Goal: Task Accomplishment & Management: Use online tool/utility

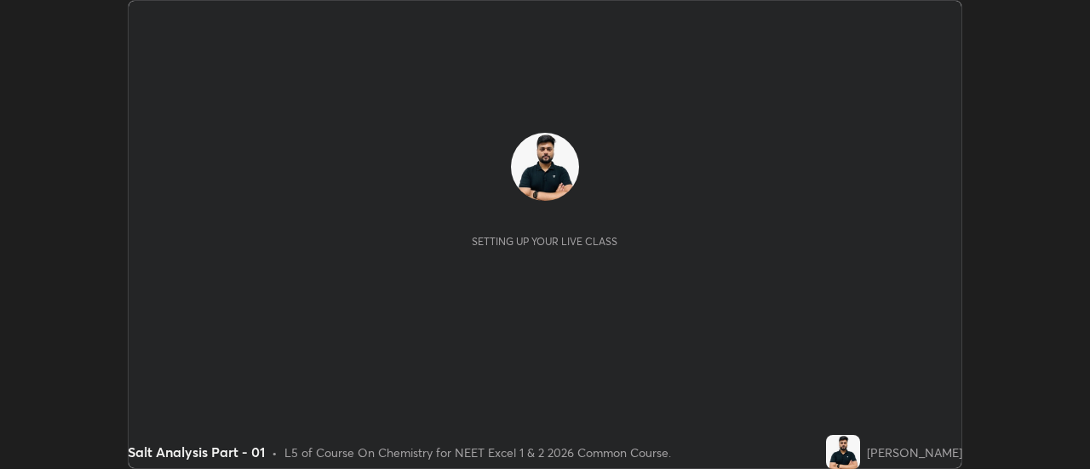
scroll to position [469, 1089]
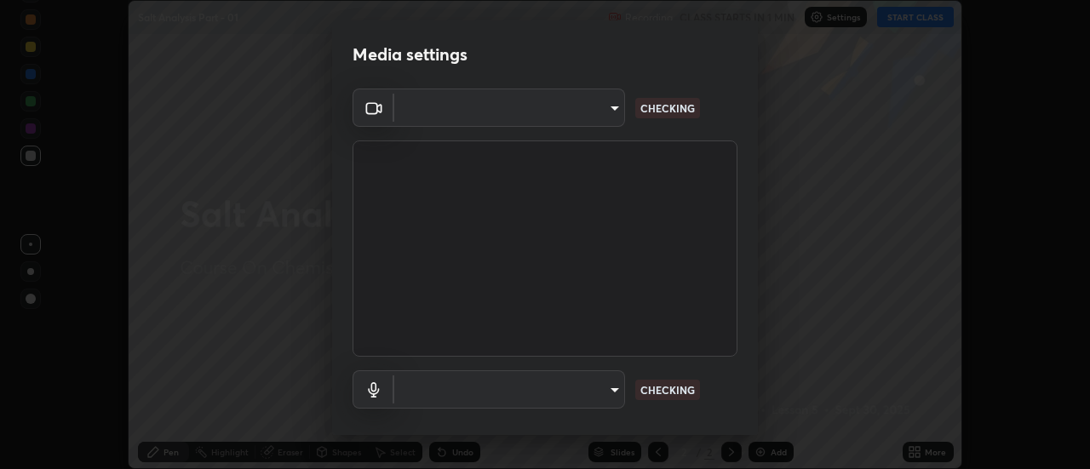
type input "4eebad9fb2b760257747d3faba0537f77ebfd590b97cb0ff6e10e17389be776b"
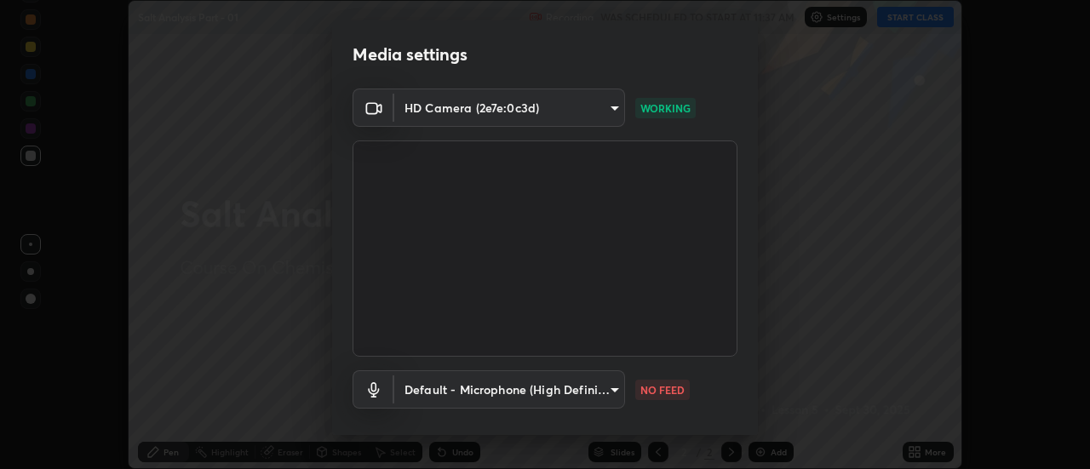
click at [558, 386] on body "Erase all Salt Analysis Part - 01 Recording WAS SCHEDULED TO START AT 11:37 AM …" at bounding box center [545, 234] width 1090 height 469
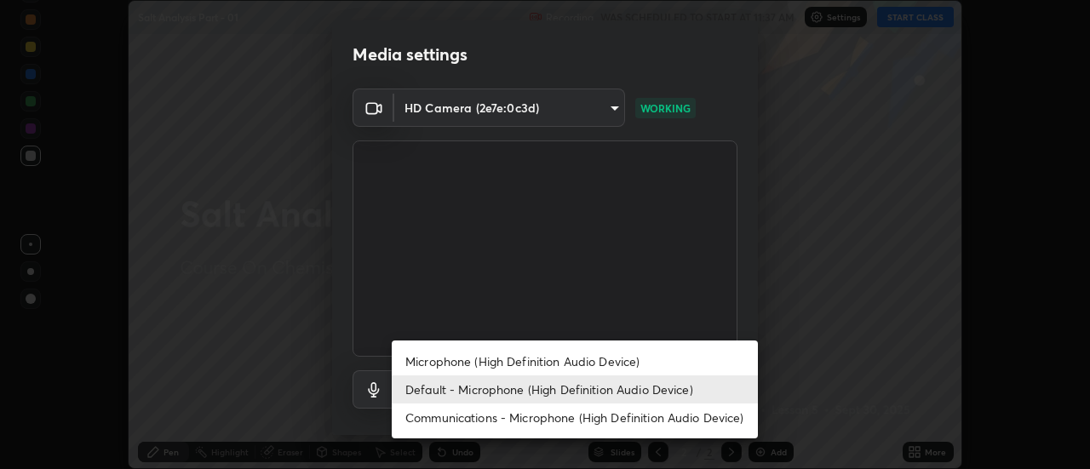
click at [470, 366] on li "Microphone (High Definition Audio Device)" at bounding box center [575, 362] width 366 height 28
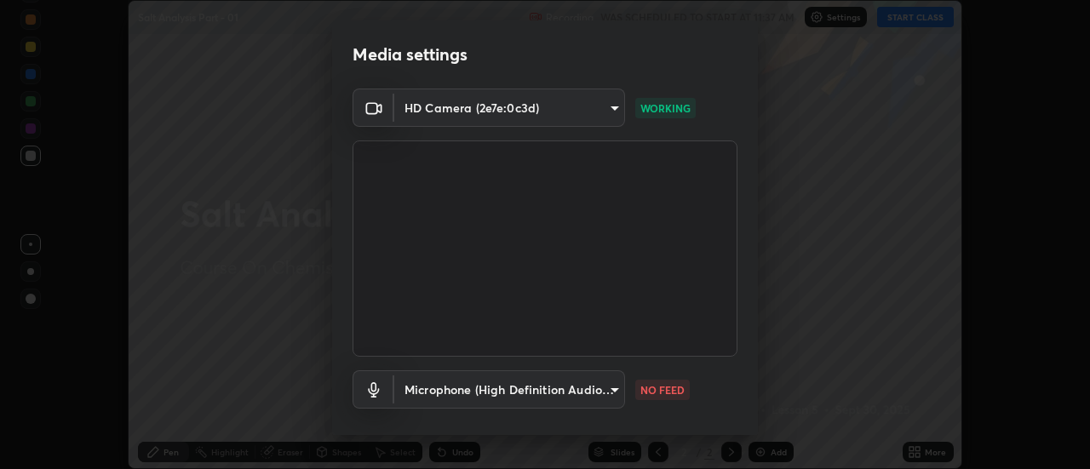
click at [468, 387] on body "Erase all Salt Analysis Part - 01 Recording WAS SCHEDULED TO START AT 11:37 AM …" at bounding box center [545, 234] width 1090 height 469
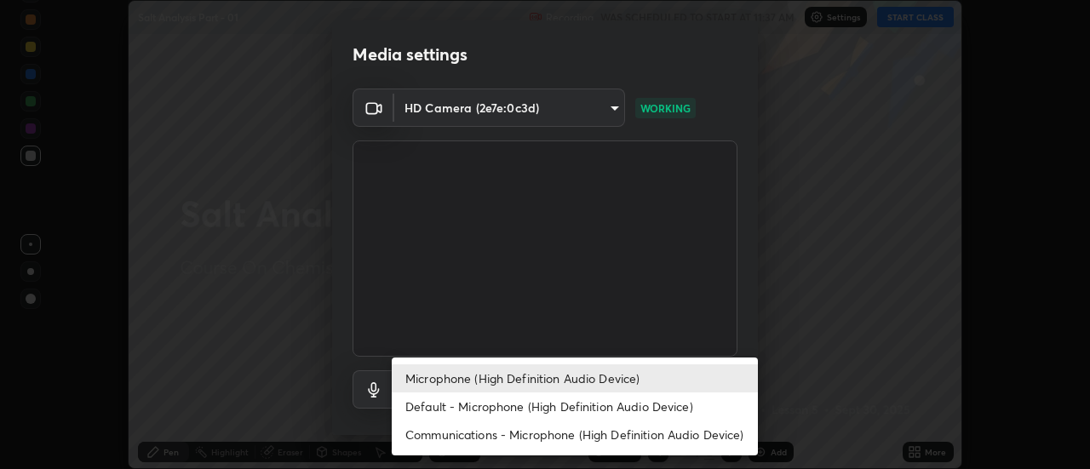
click at [463, 415] on li "Default - Microphone (High Definition Audio Device)" at bounding box center [575, 407] width 366 height 28
type input "default"
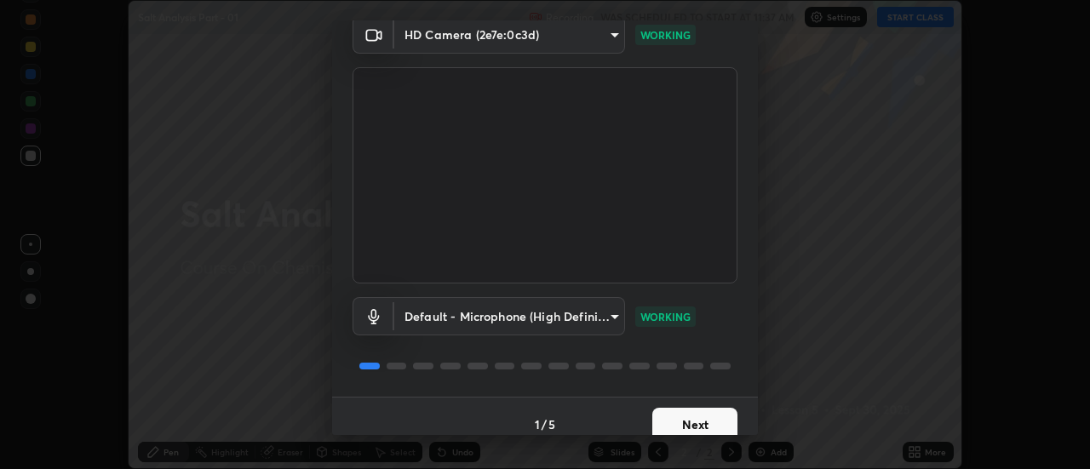
scroll to position [89, 0]
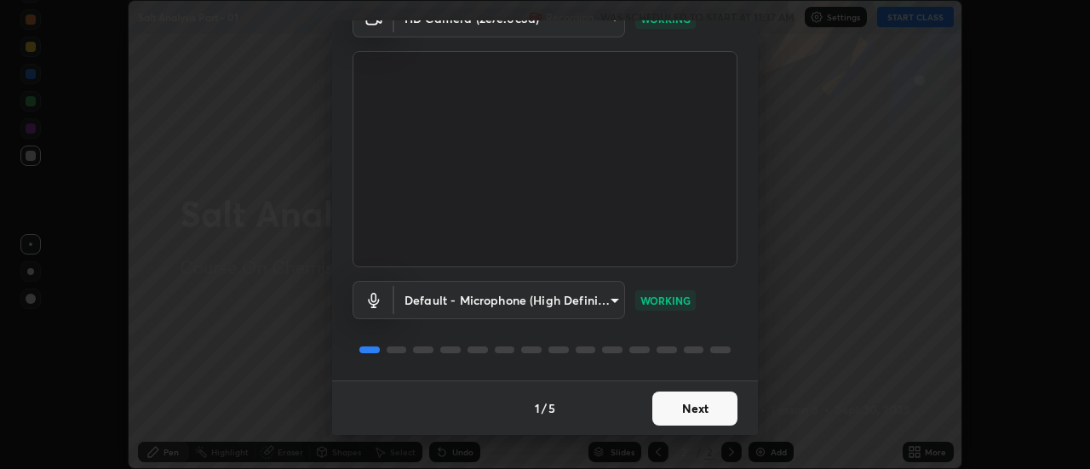
click at [706, 413] on button "Next" at bounding box center [694, 409] width 85 height 34
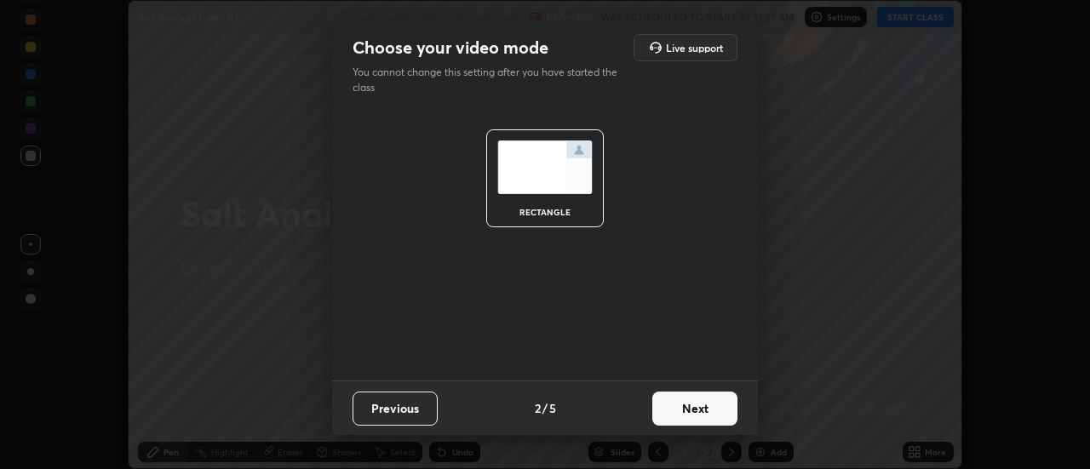
click at [706, 413] on button "Next" at bounding box center [694, 409] width 85 height 34
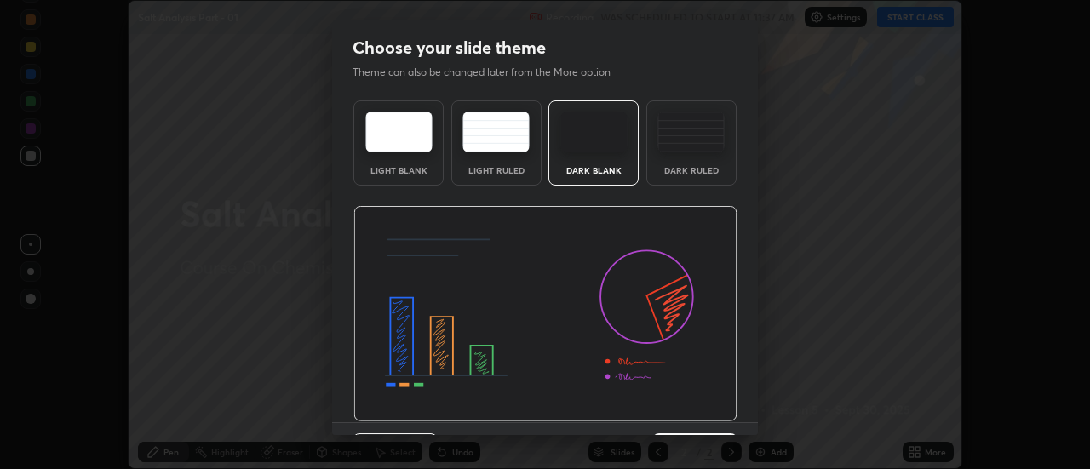
scroll to position [42, 0]
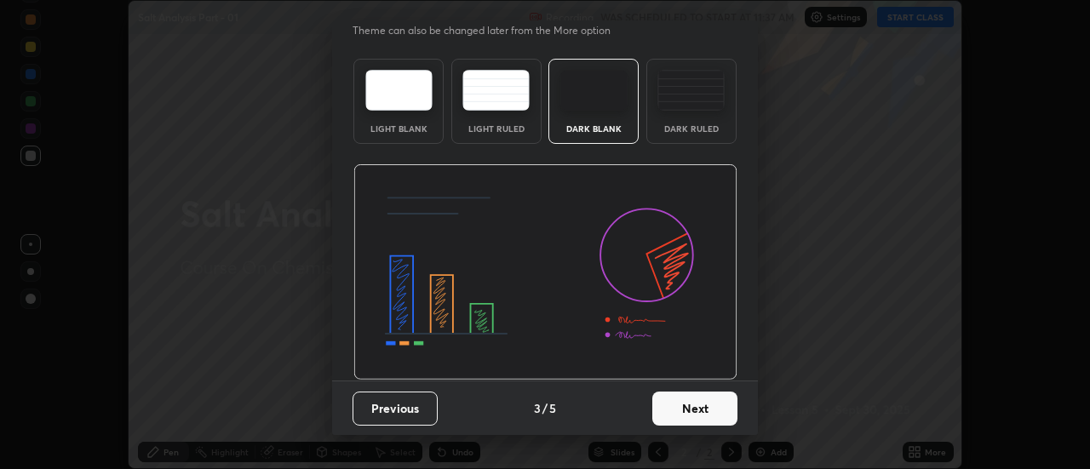
click at [704, 405] on button "Next" at bounding box center [694, 409] width 85 height 34
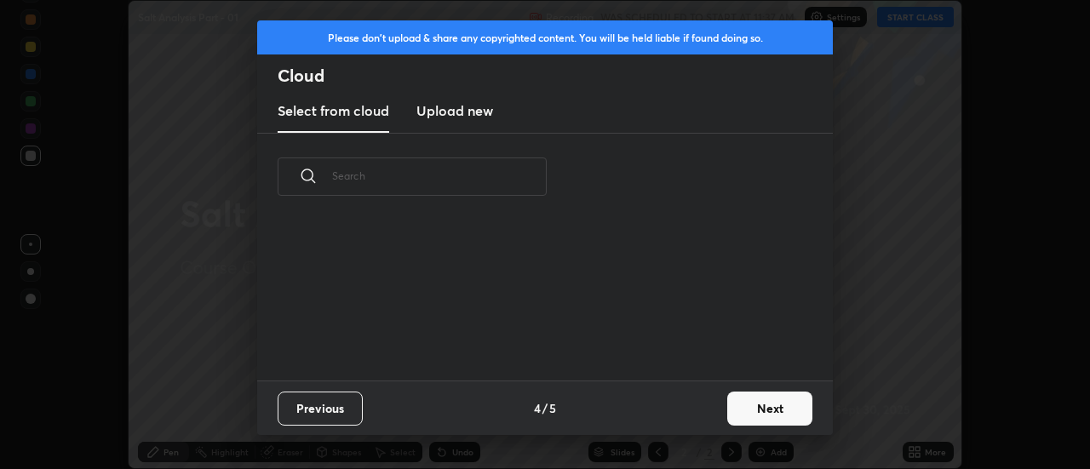
scroll to position [0, 0]
click at [728, 410] on button "Next" at bounding box center [769, 409] width 85 height 34
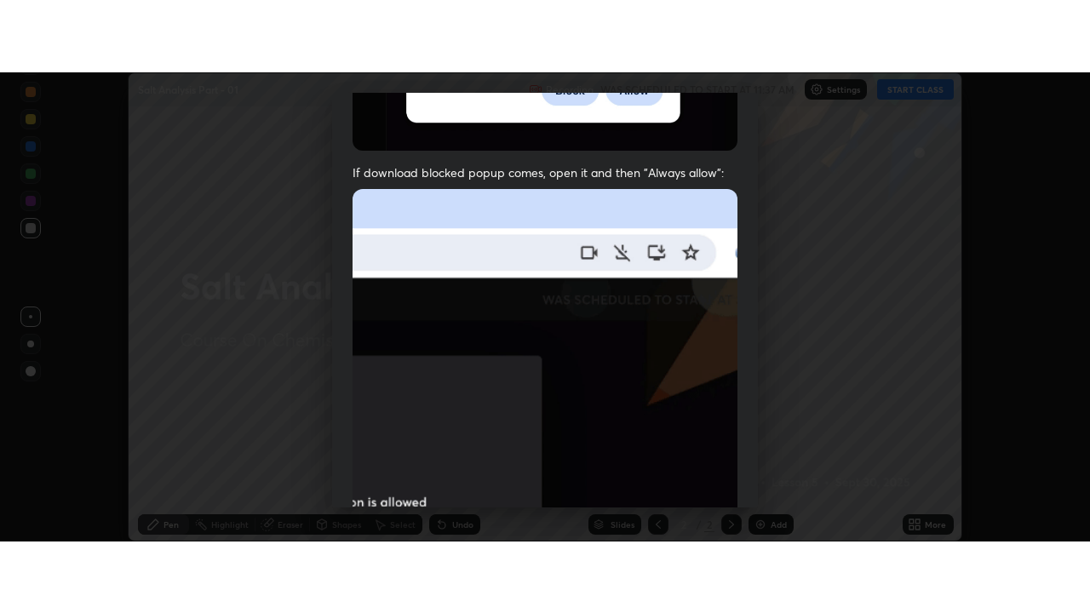
scroll to position [437, 0]
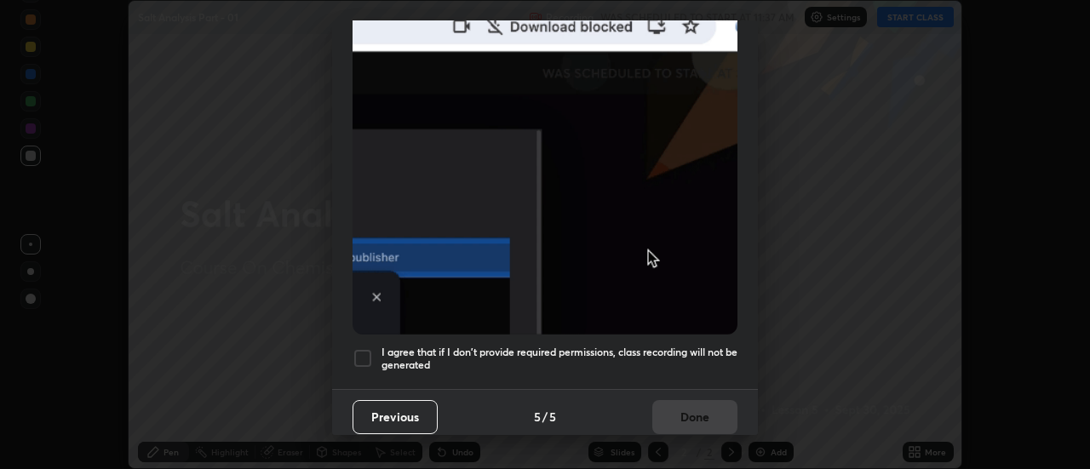
click at [367, 348] on div at bounding box center [363, 358] width 20 height 20
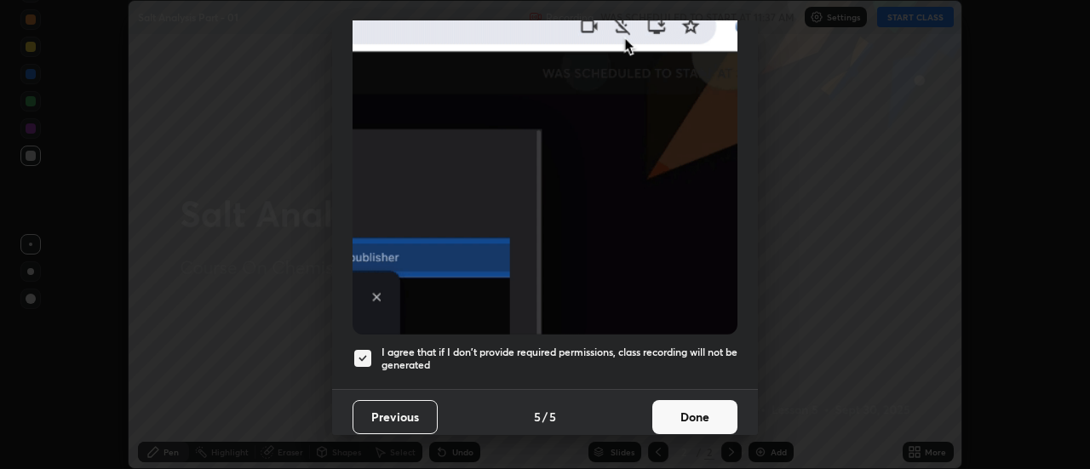
click at [704, 414] on button "Done" at bounding box center [694, 417] width 85 height 34
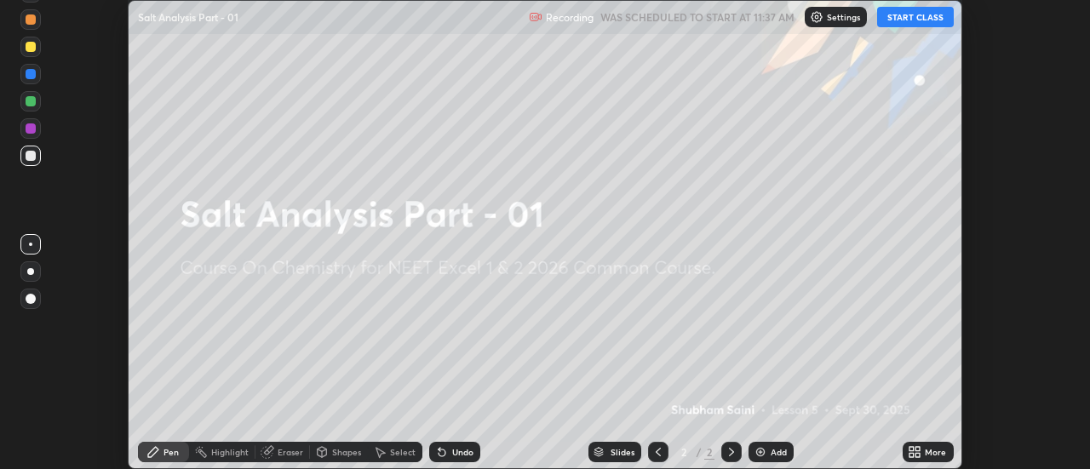
click at [921, 456] on icon at bounding box center [918, 455] width 4 height 4
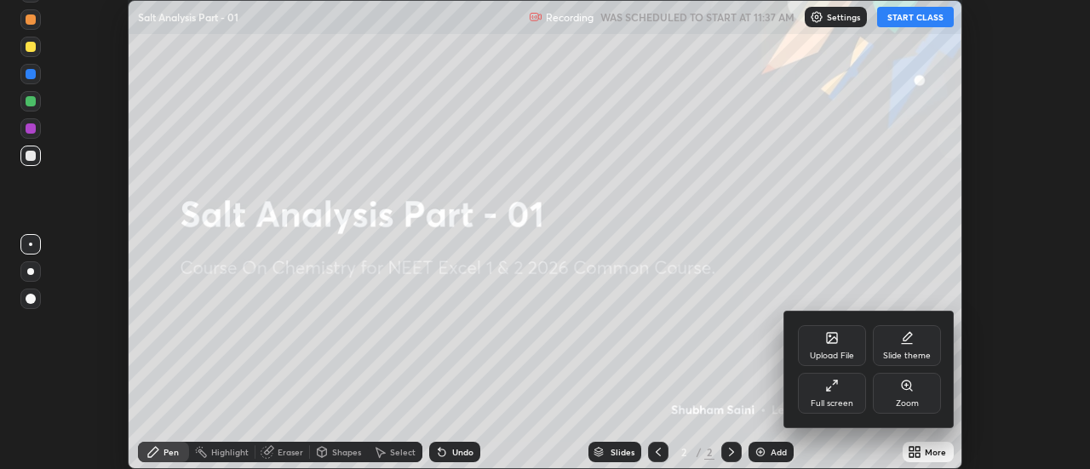
click at [841, 393] on div "Full screen" at bounding box center [832, 393] width 68 height 41
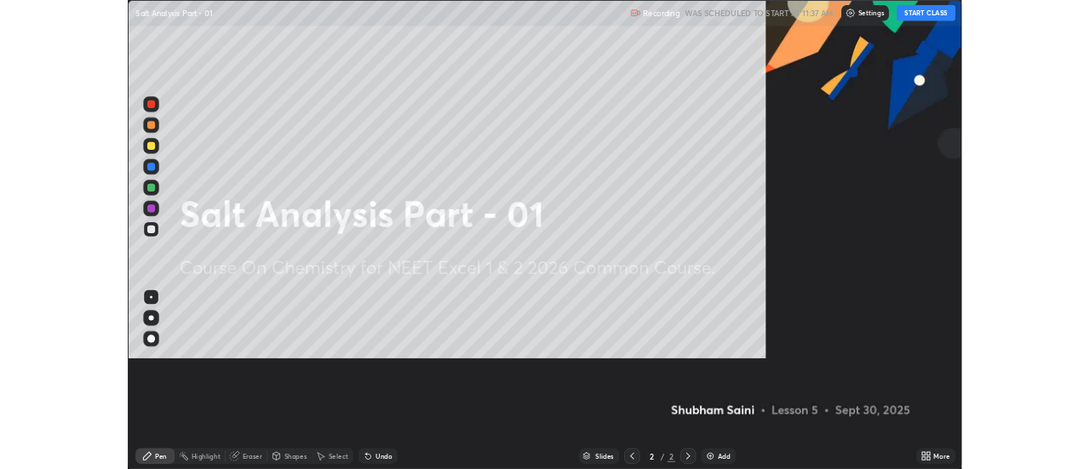
scroll to position [613, 1090]
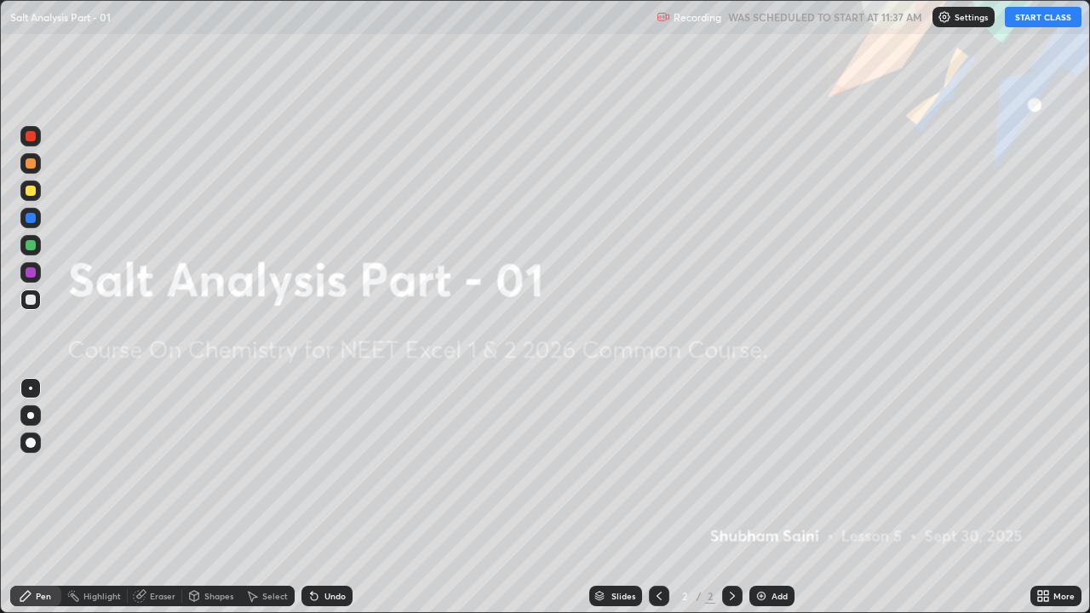
click at [1038, 15] on button "START CLASS" at bounding box center [1043, 17] width 77 height 20
click at [762, 468] on img at bounding box center [762, 596] width 14 height 14
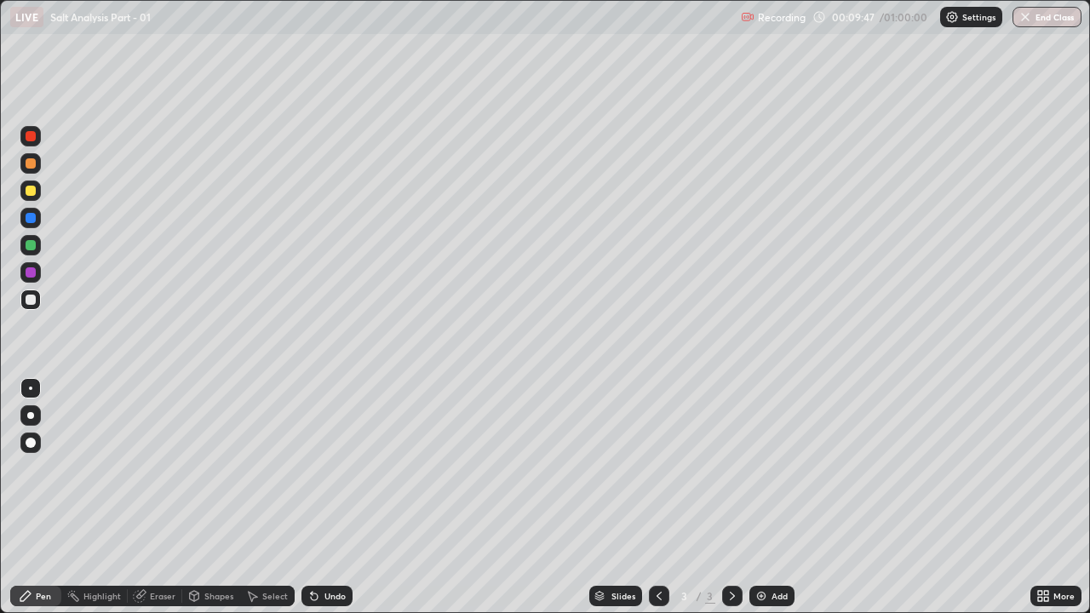
click at [28, 417] on div at bounding box center [30, 415] width 7 height 7
click at [31, 192] on div at bounding box center [31, 191] width 10 height 10
click at [333, 468] on div "Undo" at bounding box center [335, 596] width 21 height 9
click at [331, 468] on div "Undo" at bounding box center [327, 596] width 51 height 20
click at [336, 468] on div "Undo" at bounding box center [327, 596] width 51 height 20
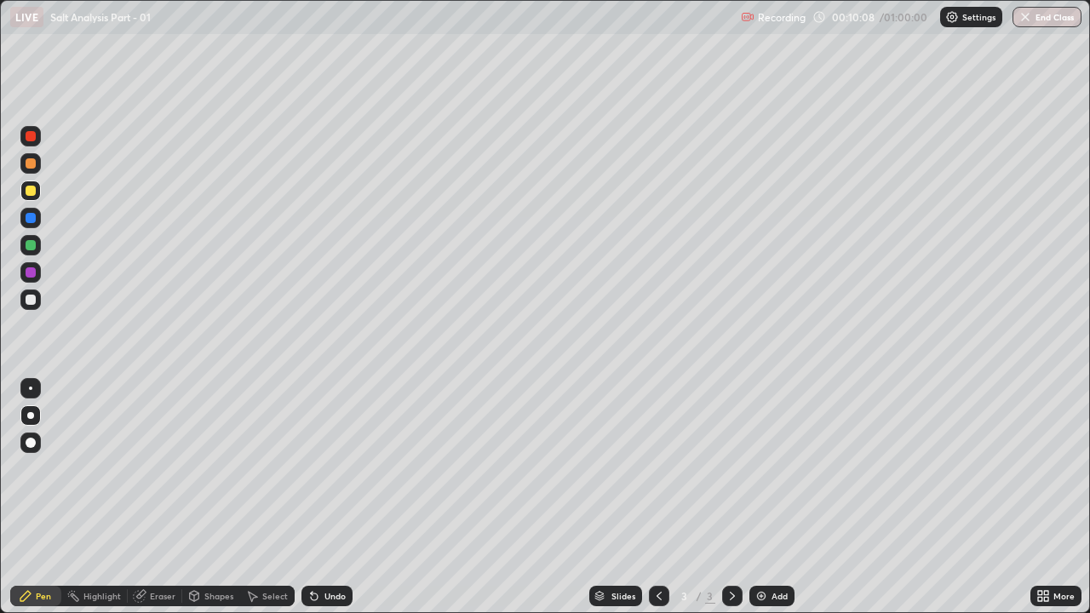
click at [34, 299] on div at bounding box center [31, 300] width 10 height 10
click at [37, 305] on div at bounding box center [30, 300] width 20 height 20
click at [342, 468] on div "Undo" at bounding box center [335, 596] width 21 height 9
click at [311, 468] on icon at bounding box center [314, 597] width 7 height 7
click at [221, 468] on div "Shapes" at bounding box center [218, 596] width 29 height 9
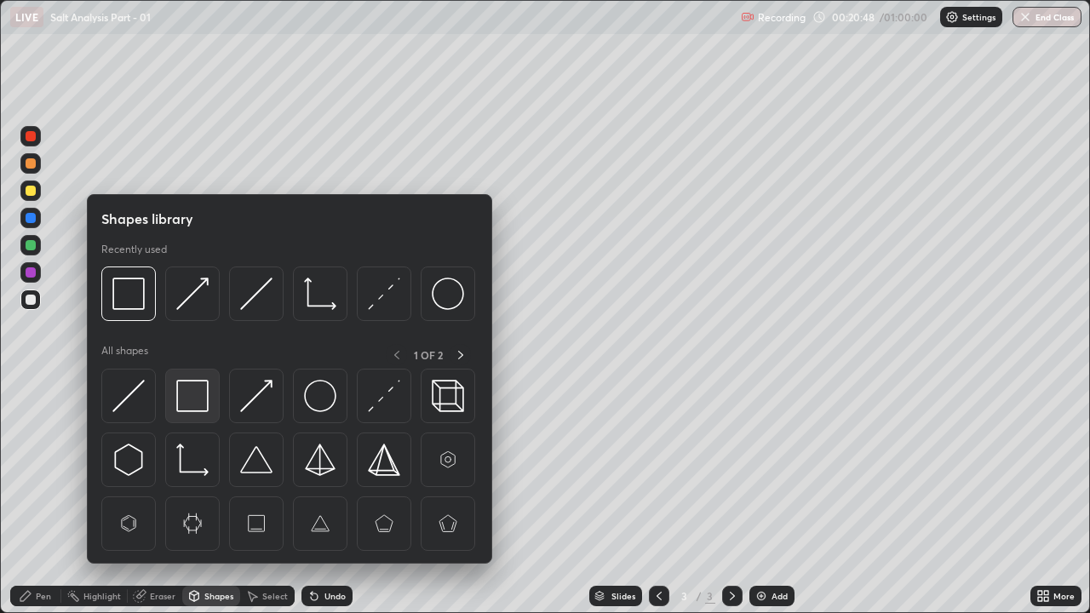
click at [194, 405] on img at bounding box center [192, 396] width 32 height 32
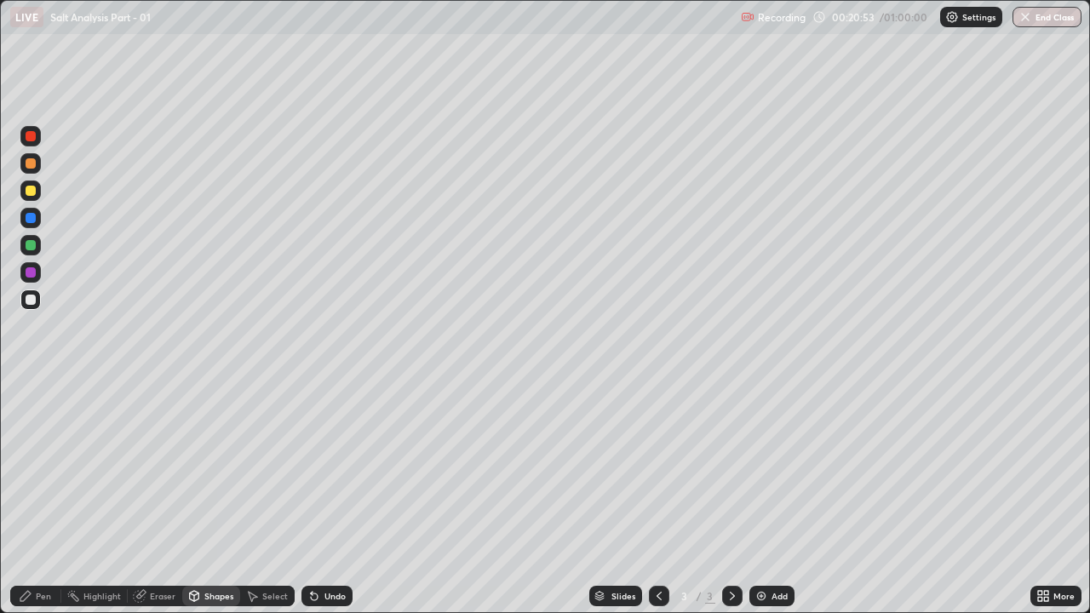
click at [37, 468] on div "Pen" at bounding box center [43, 596] width 15 height 9
click at [32, 246] on div at bounding box center [31, 245] width 10 height 10
click at [766, 468] on img at bounding box center [762, 596] width 14 height 14
click at [32, 189] on div at bounding box center [31, 191] width 10 height 10
click at [242, 468] on div "Select" at bounding box center [267, 596] width 55 height 20
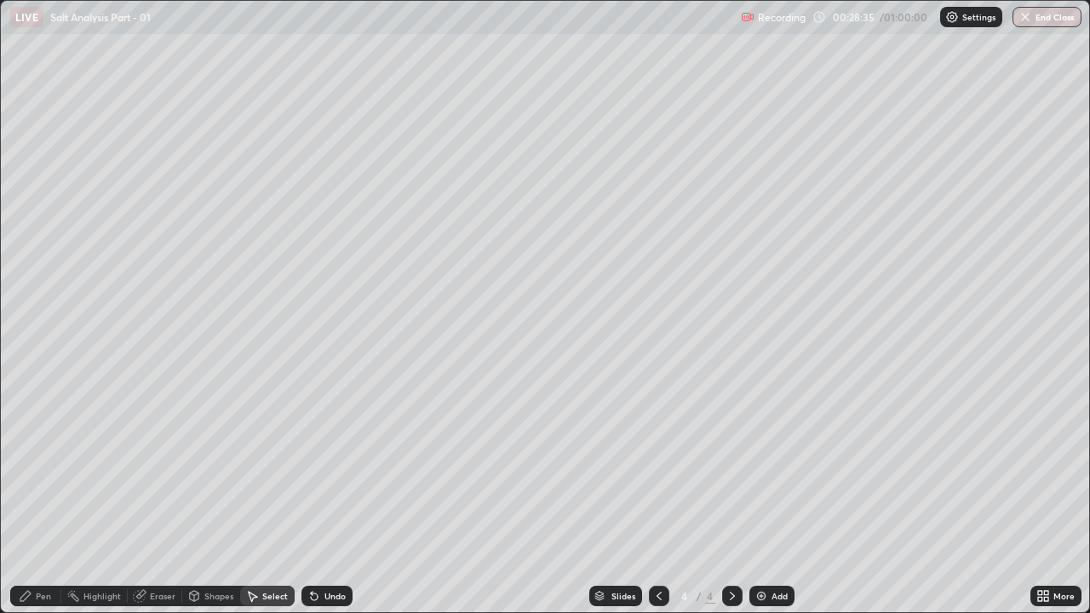
click at [214, 468] on div "Shapes" at bounding box center [218, 596] width 29 height 9
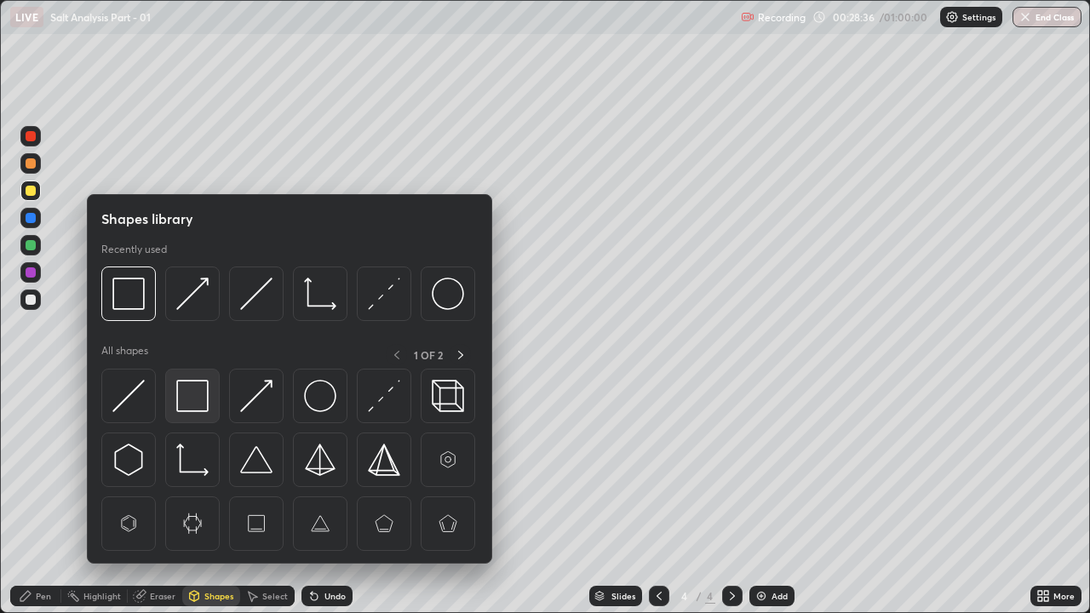
click at [191, 392] on img at bounding box center [192, 396] width 32 height 32
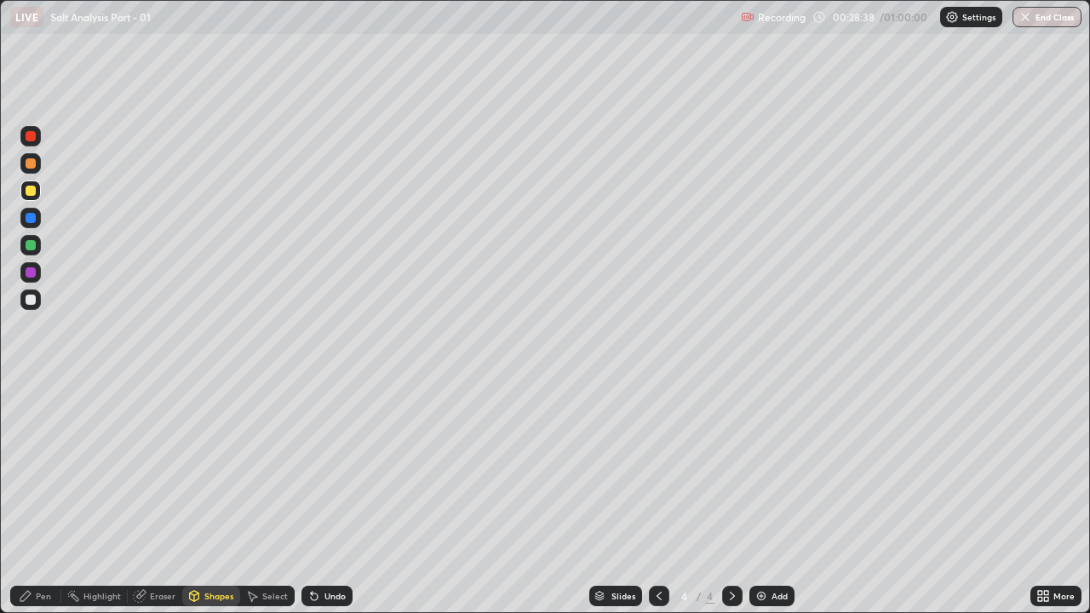
click at [43, 468] on div "Pen" at bounding box center [35, 596] width 51 height 20
click at [27, 304] on div at bounding box center [31, 300] width 10 height 10
click at [203, 468] on div "Shapes" at bounding box center [211, 596] width 58 height 20
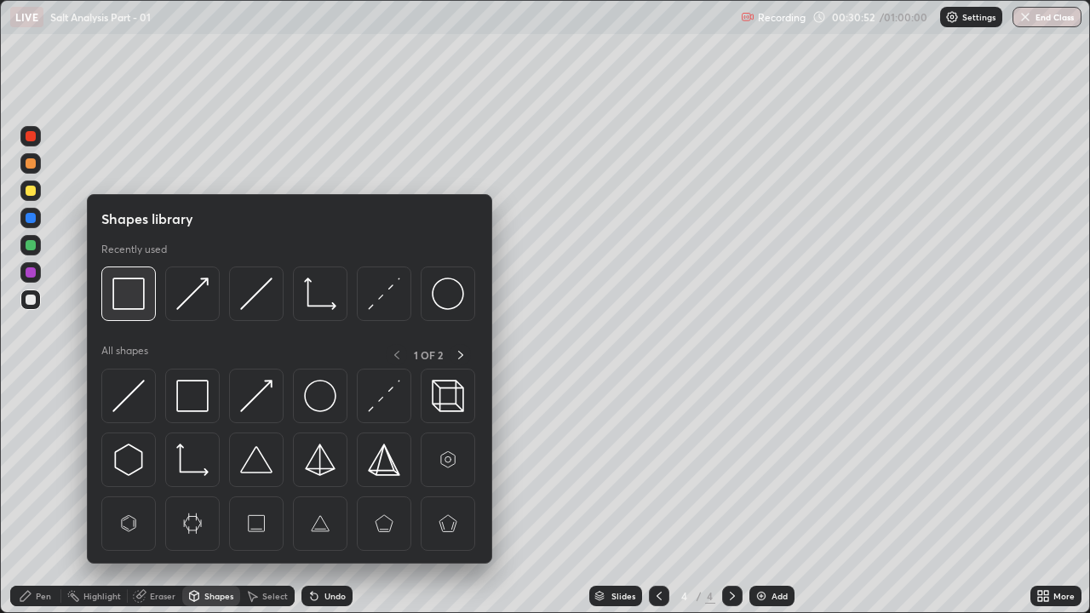
click at [127, 295] on img at bounding box center [128, 294] width 32 height 32
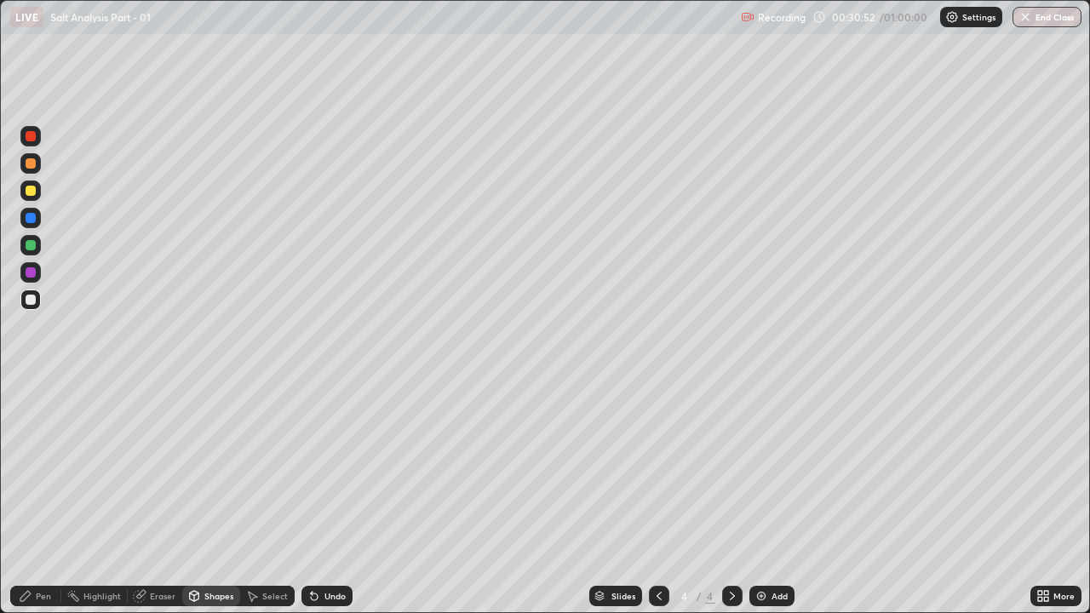
click at [28, 277] on div at bounding box center [31, 272] width 10 height 10
click at [37, 468] on div "Pen" at bounding box center [35, 596] width 51 height 20
click at [32, 135] on div at bounding box center [31, 136] width 10 height 10
click at [194, 468] on icon at bounding box center [194, 598] width 0 height 6
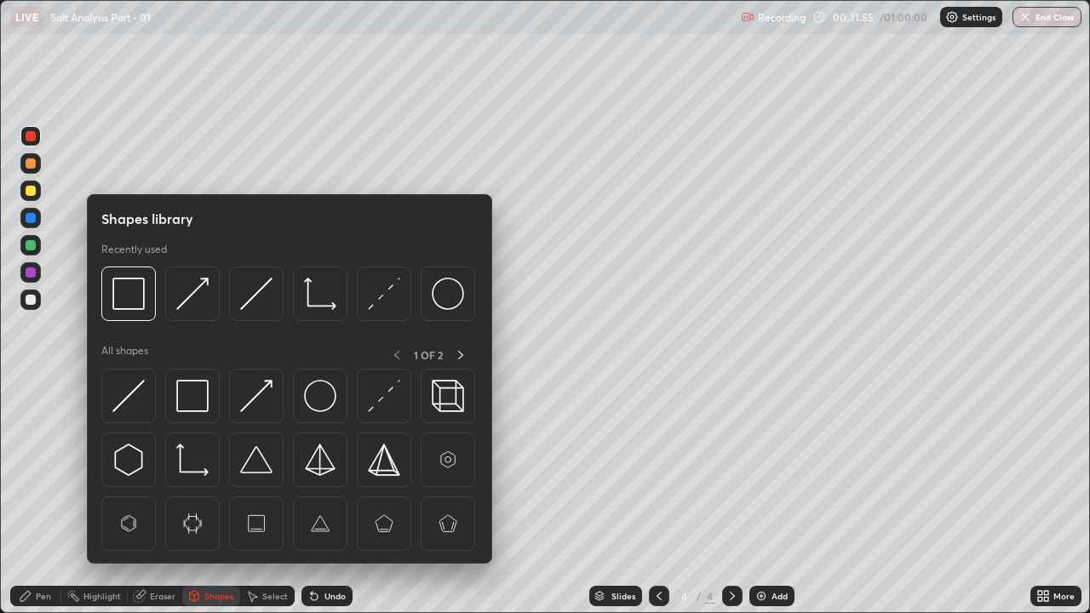
click at [166, 468] on div "Eraser" at bounding box center [163, 596] width 26 height 9
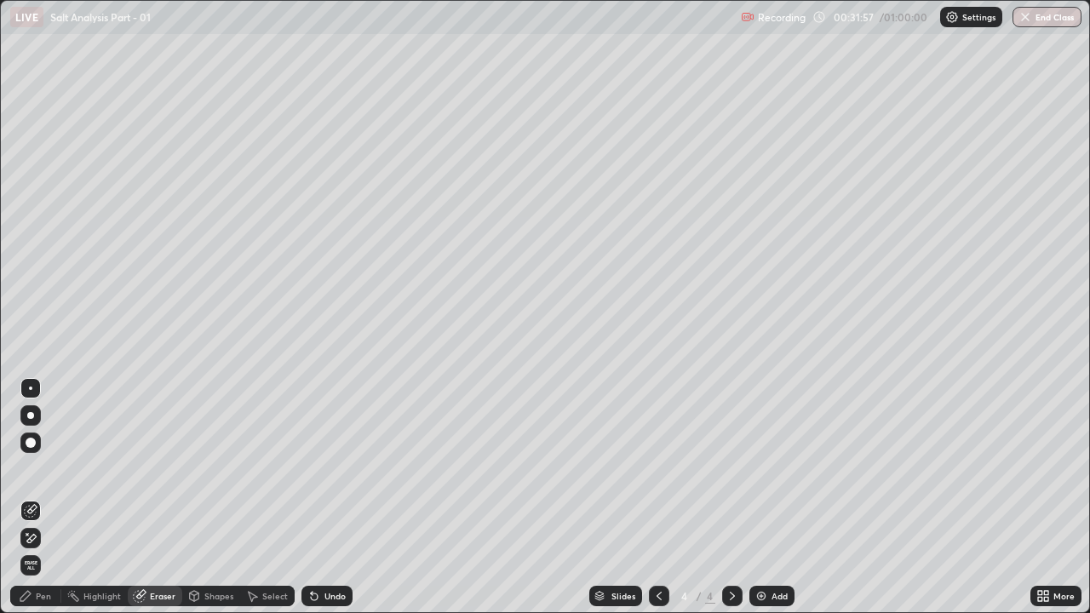
click at [38, 468] on div "Pen" at bounding box center [35, 596] width 51 height 20
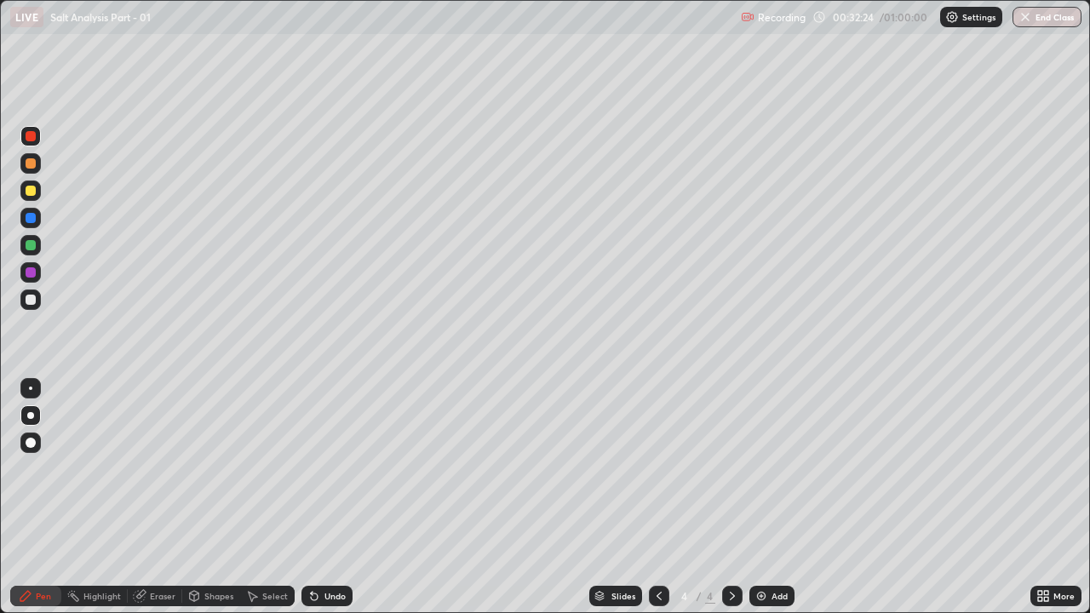
click at [155, 468] on div "Eraser" at bounding box center [163, 596] width 26 height 9
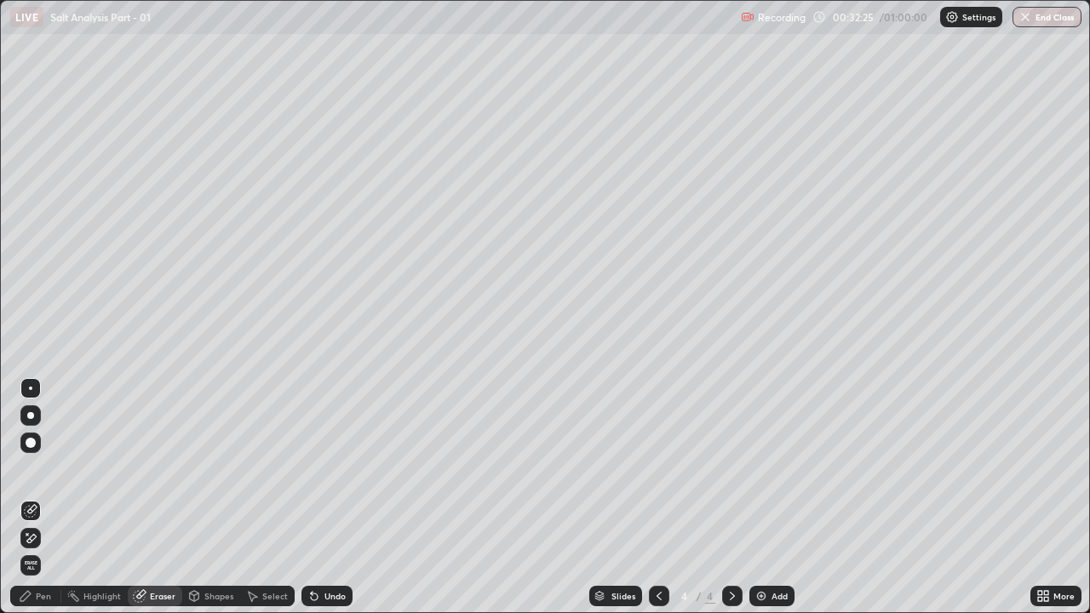
click at [28, 468] on icon at bounding box center [27, 534] width 2 height 2
click at [36, 468] on div "Pen" at bounding box center [35, 596] width 51 height 20
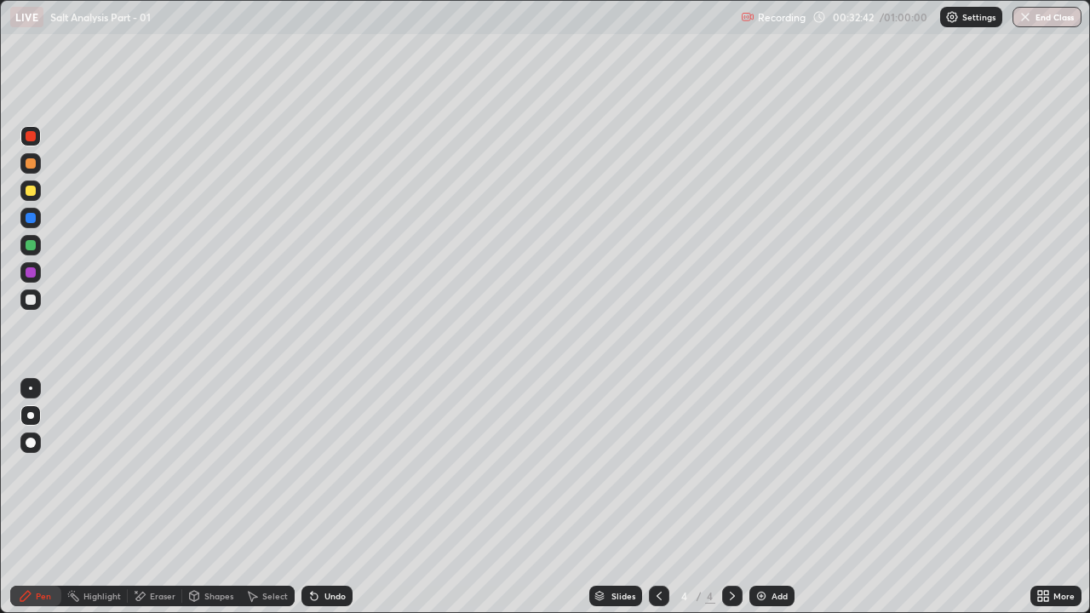
click at [215, 468] on div "Shapes" at bounding box center [218, 596] width 29 height 9
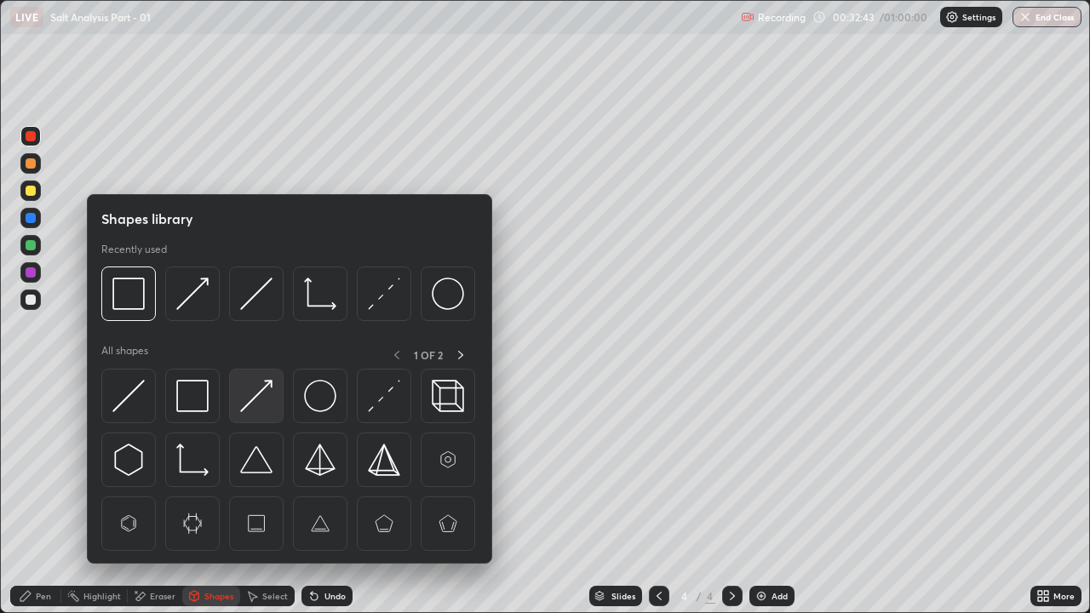
click at [260, 388] on img at bounding box center [256, 396] width 32 height 32
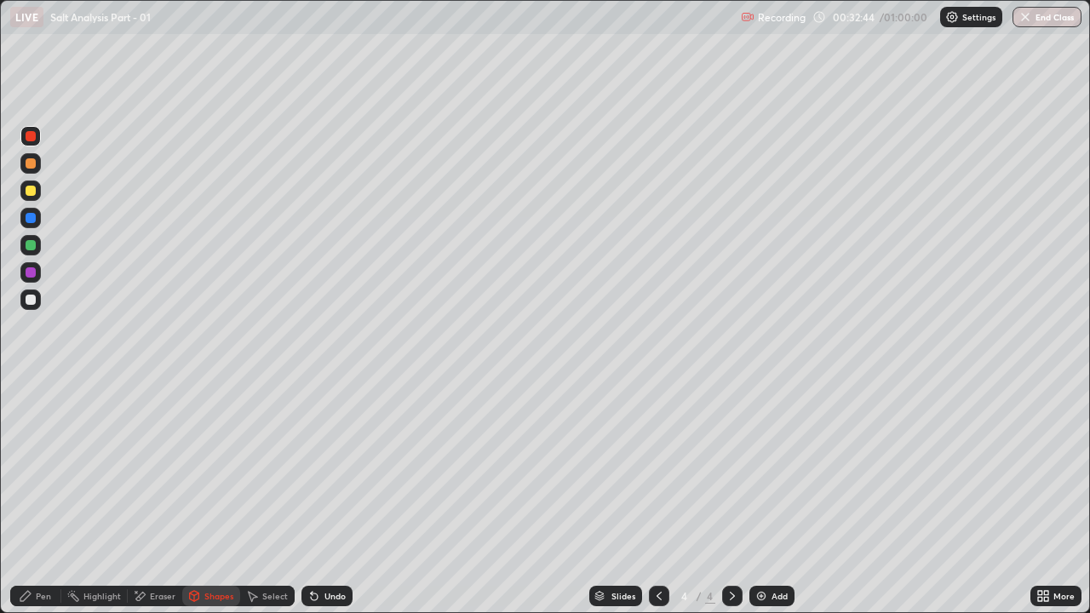
click at [32, 275] on div at bounding box center [31, 272] width 10 height 10
click at [37, 468] on div "Pen" at bounding box center [43, 596] width 15 height 9
click at [35, 298] on div at bounding box center [31, 300] width 10 height 10
click at [33, 192] on div at bounding box center [31, 191] width 10 height 10
click at [331, 468] on div "Undo" at bounding box center [335, 596] width 21 height 9
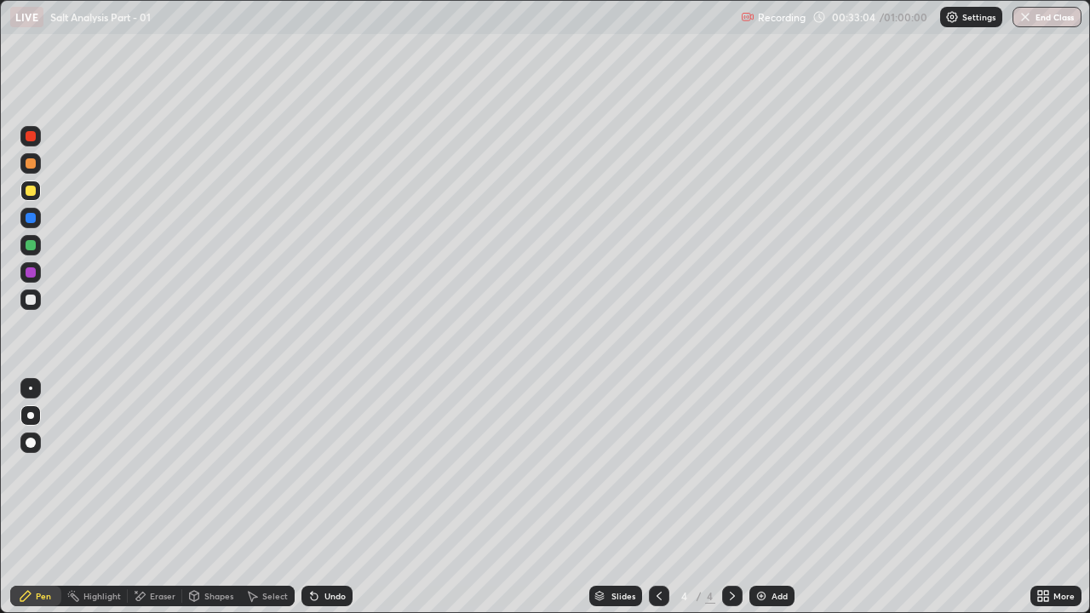
click at [336, 468] on div "Undo" at bounding box center [327, 596] width 51 height 20
click at [150, 468] on div "Eraser" at bounding box center [163, 596] width 26 height 9
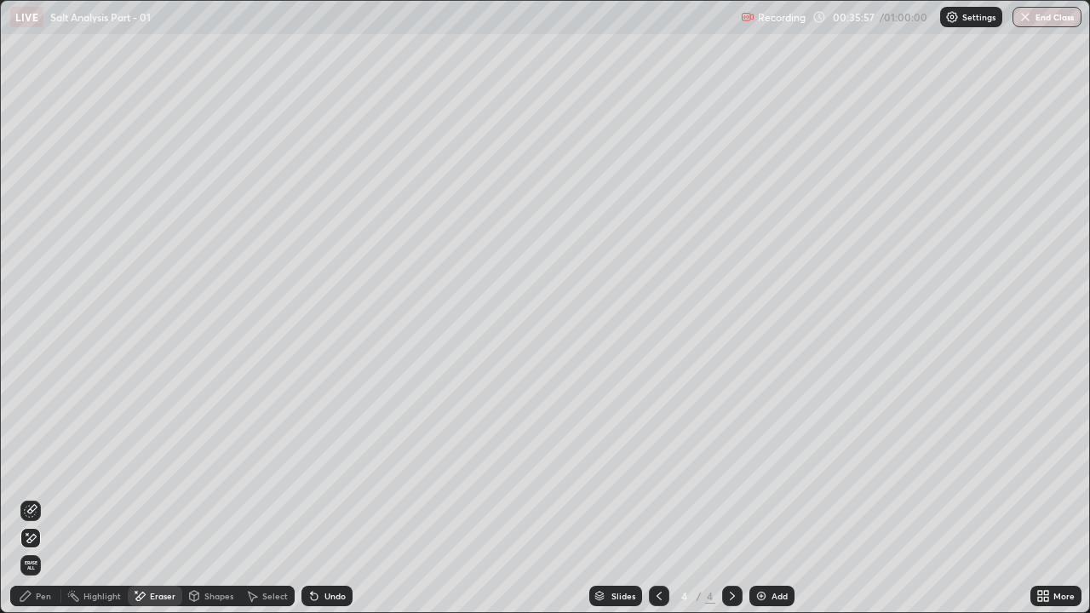
click at [40, 468] on div "Pen" at bounding box center [43, 596] width 15 height 9
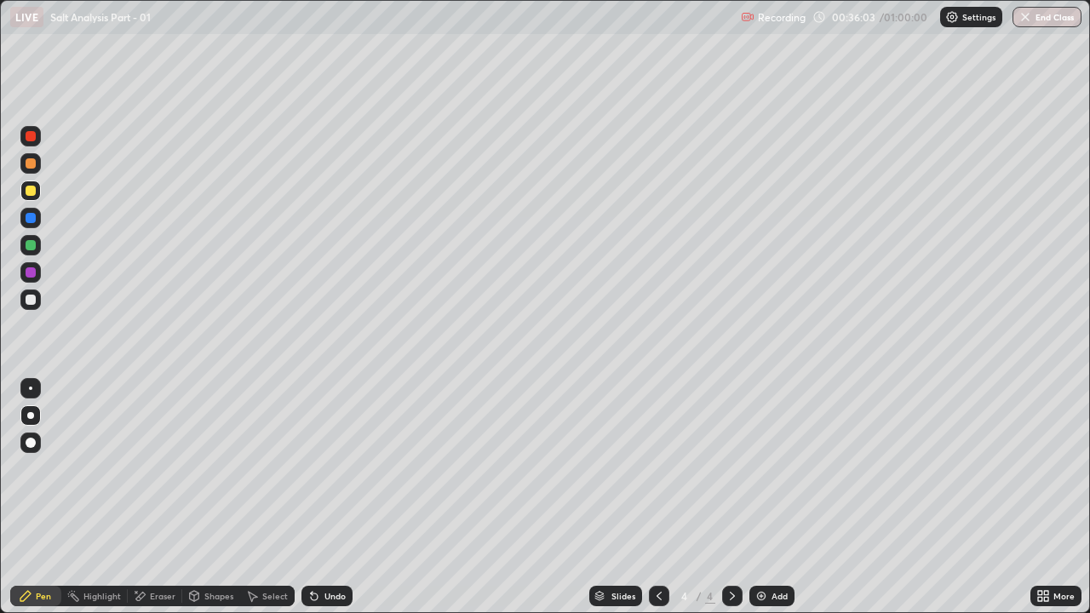
click at [341, 468] on div "Undo" at bounding box center [335, 596] width 21 height 9
click at [337, 468] on div "Undo" at bounding box center [335, 596] width 21 height 9
click at [31, 301] on div at bounding box center [31, 300] width 10 height 10
click at [1055, 468] on div "More" at bounding box center [1064, 596] width 21 height 9
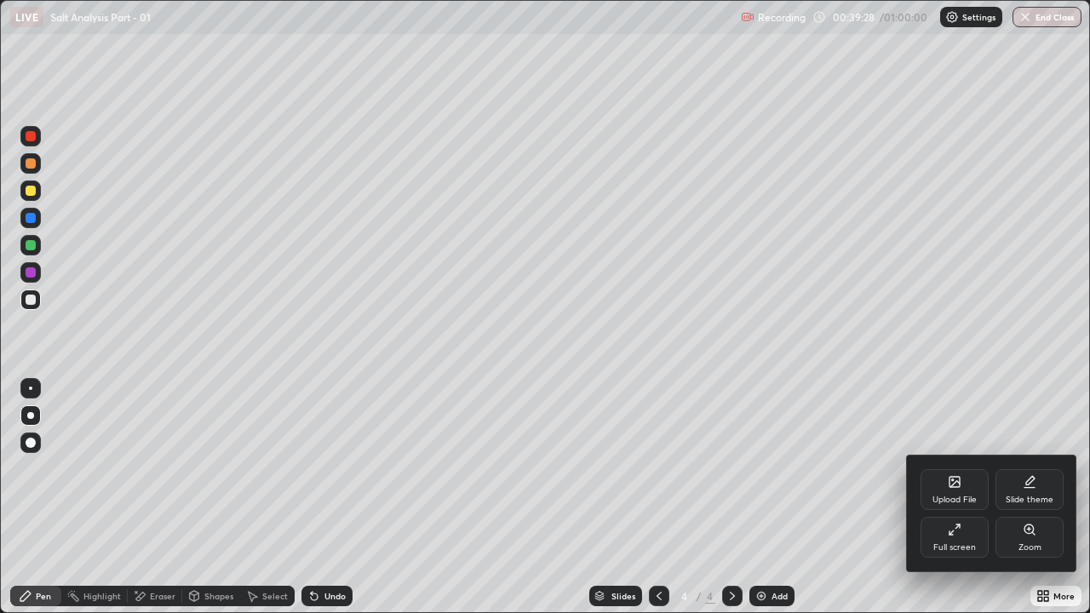
click at [955, 468] on div "Full screen" at bounding box center [955, 547] width 43 height 9
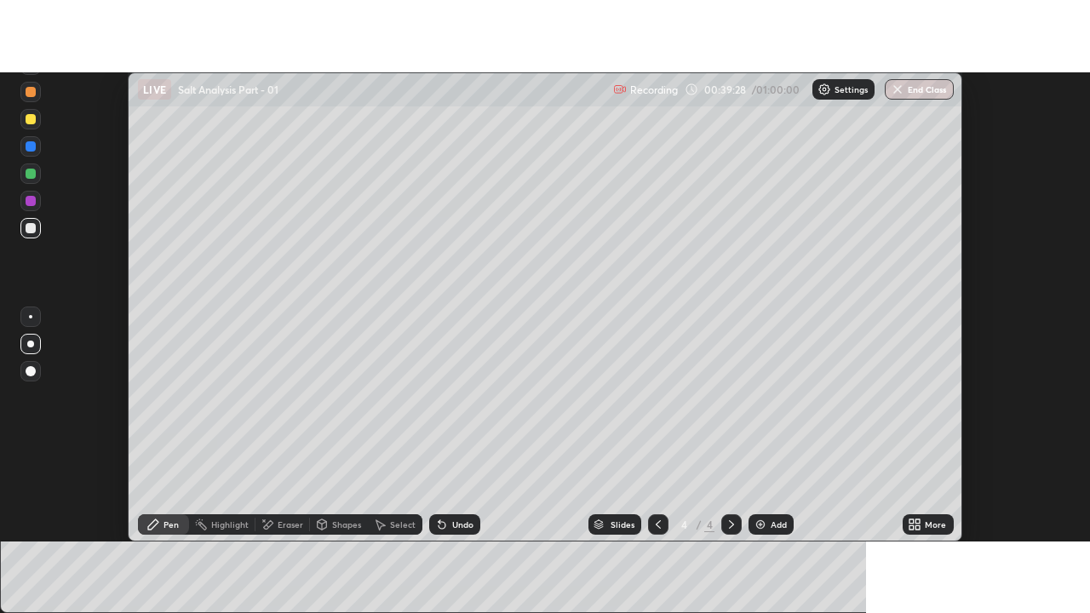
scroll to position [84706, 84085]
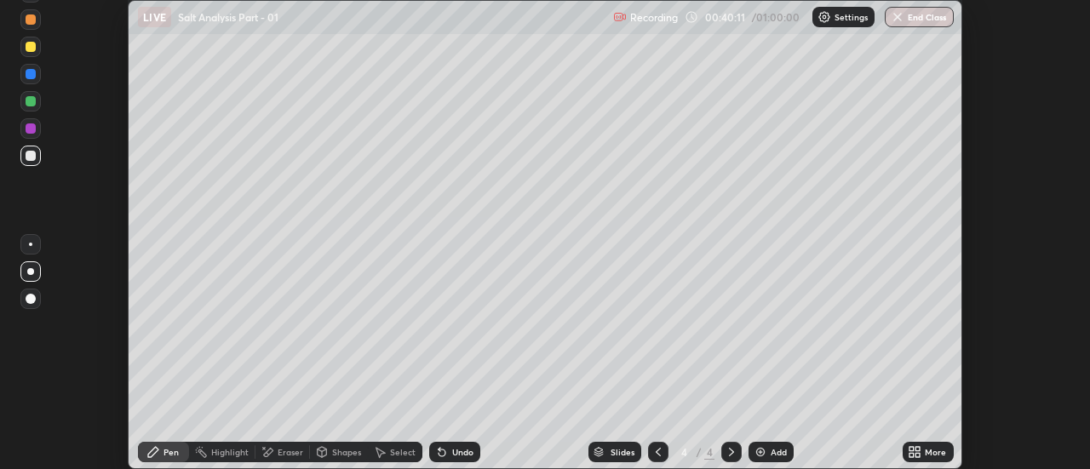
click at [912, 455] on icon at bounding box center [912, 455] width 4 height 4
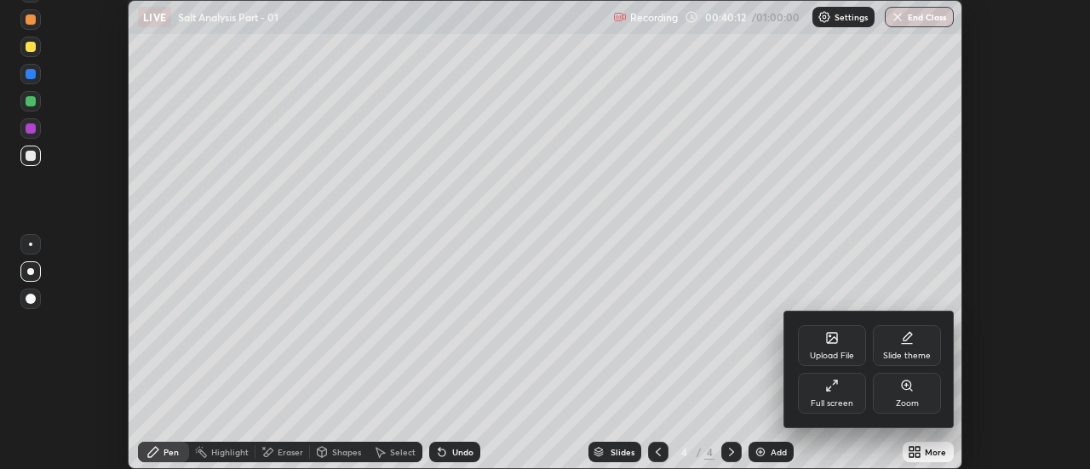
click at [821, 400] on div "Full screen" at bounding box center [832, 403] width 43 height 9
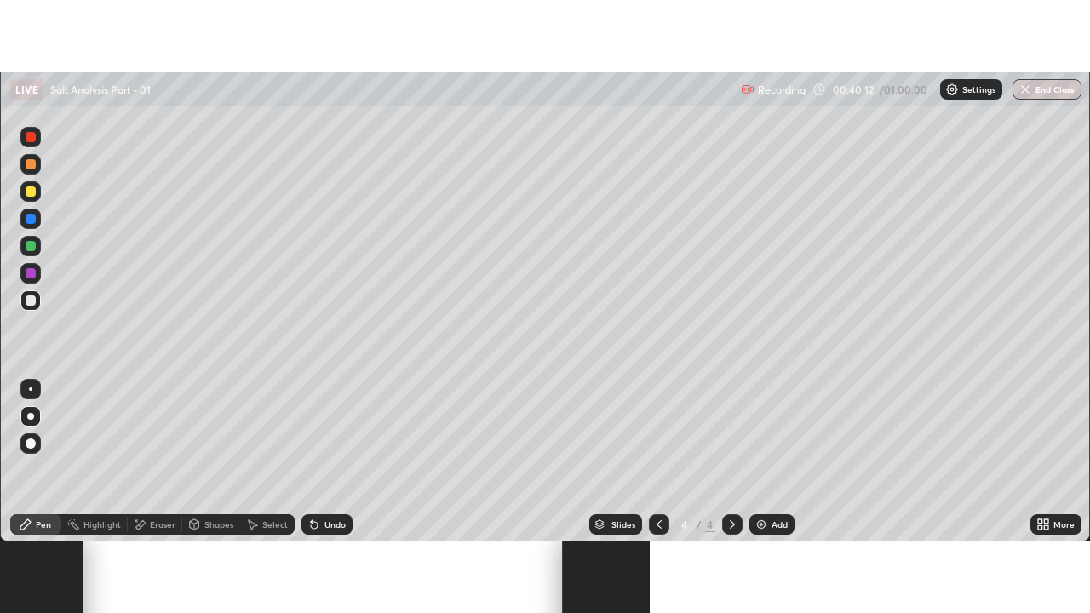
scroll to position [613, 1090]
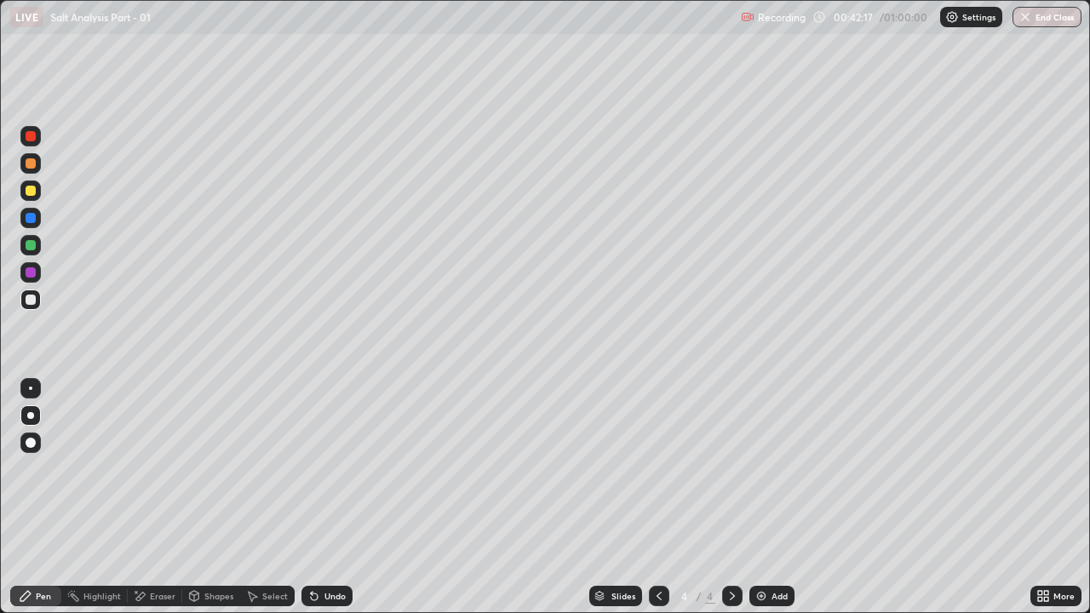
click at [328, 468] on div "Undo" at bounding box center [335, 596] width 21 height 9
click at [325, 468] on div "Undo" at bounding box center [335, 596] width 21 height 9
click at [336, 468] on div "Undo" at bounding box center [327, 596] width 51 height 20
click at [204, 468] on div "Shapes" at bounding box center [211, 596] width 58 height 20
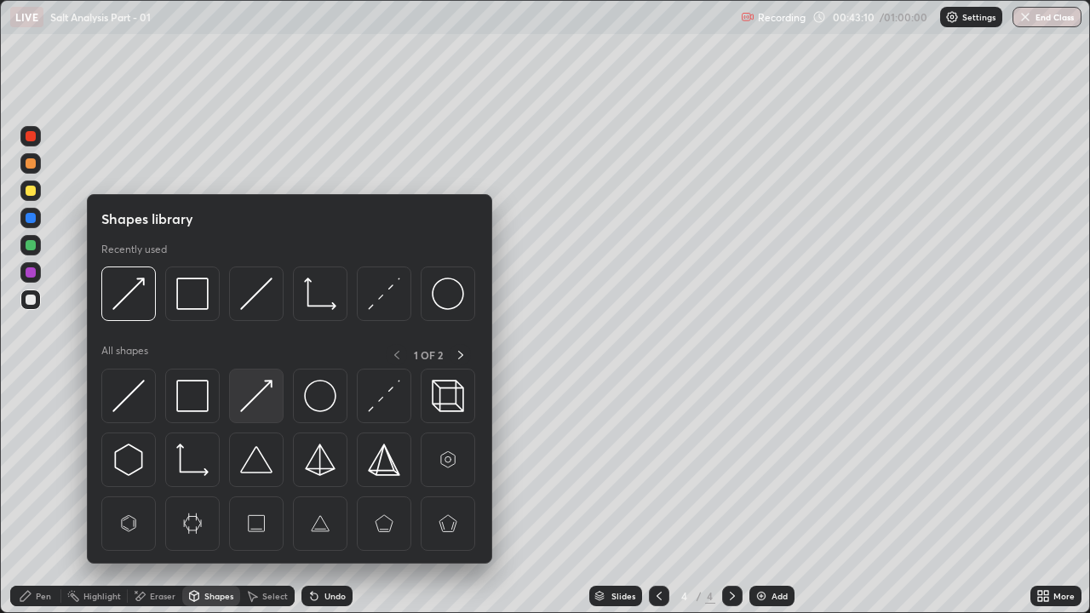
click at [251, 403] on img at bounding box center [256, 396] width 32 height 32
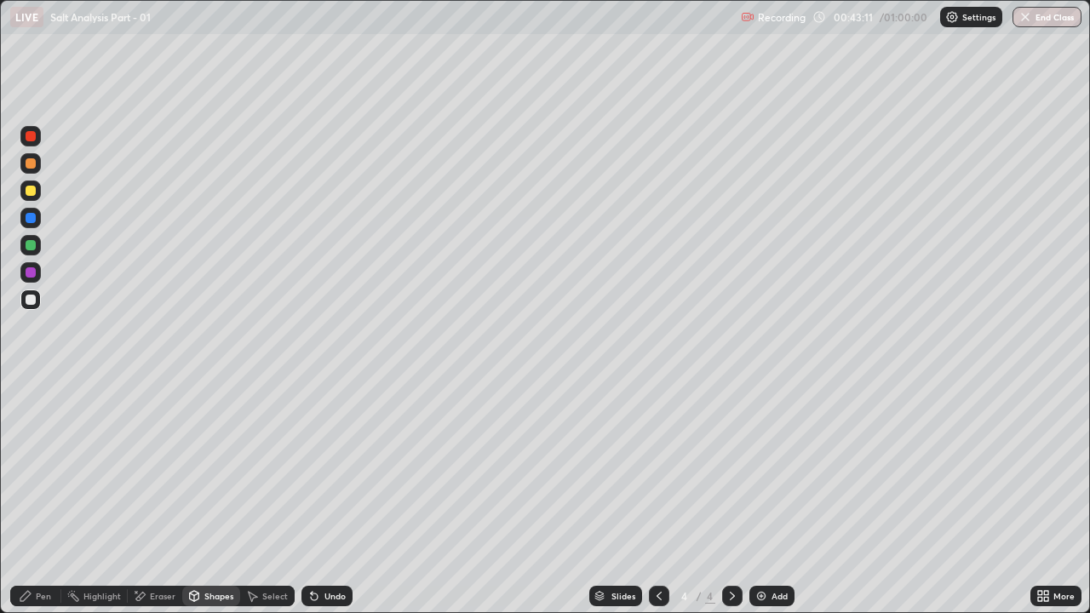
click at [34, 273] on div at bounding box center [31, 272] width 10 height 10
click at [38, 468] on div "Pen" at bounding box center [43, 596] width 15 height 9
click at [32, 199] on div at bounding box center [30, 191] width 20 height 20
click at [778, 468] on div "Add" at bounding box center [780, 596] width 16 height 9
click at [32, 168] on div at bounding box center [31, 163] width 10 height 10
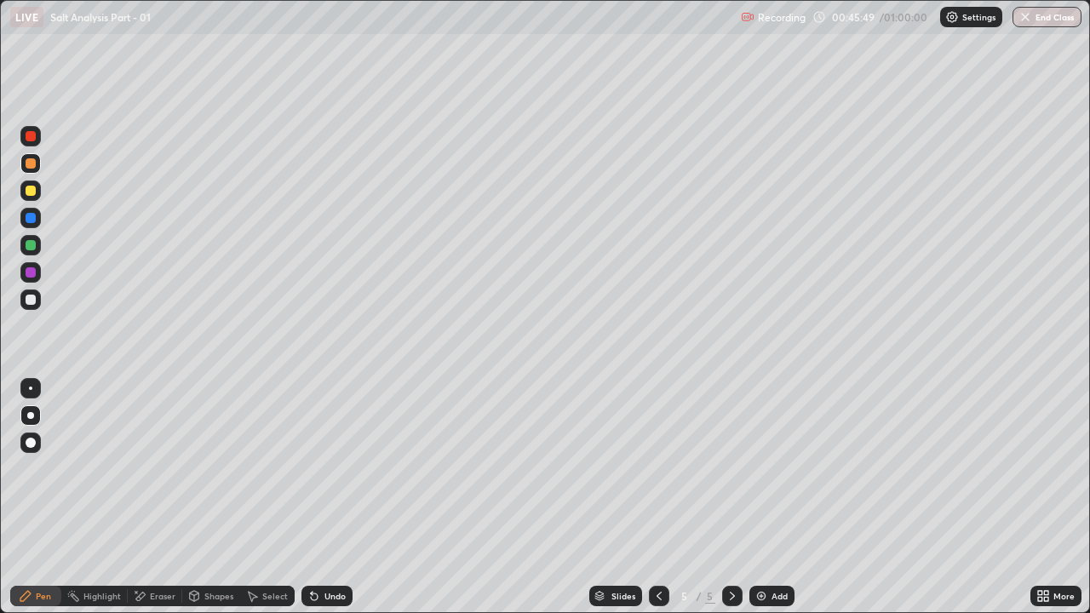
click at [325, 468] on div "Undo" at bounding box center [335, 596] width 21 height 9
click at [656, 468] on div at bounding box center [659, 596] width 20 height 20
click at [731, 468] on icon at bounding box center [733, 596] width 14 height 14
click at [154, 468] on div "Eraser" at bounding box center [163, 596] width 26 height 9
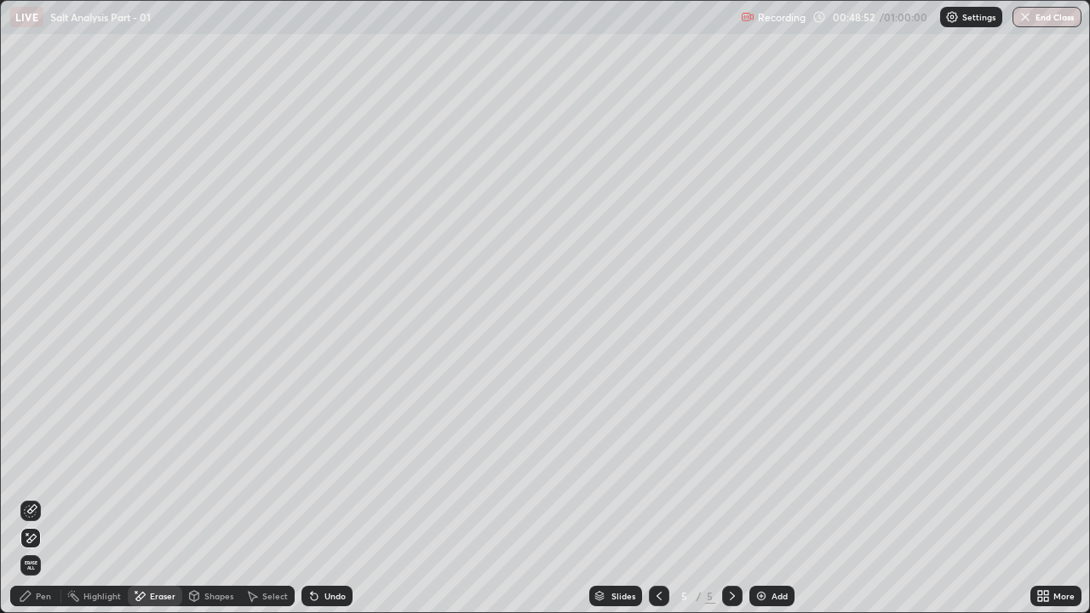
click at [146, 468] on div "Eraser" at bounding box center [155, 596] width 55 height 20
click at [50, 468] on div "Pen" at bounding box center [43, 596] width 15 height 9
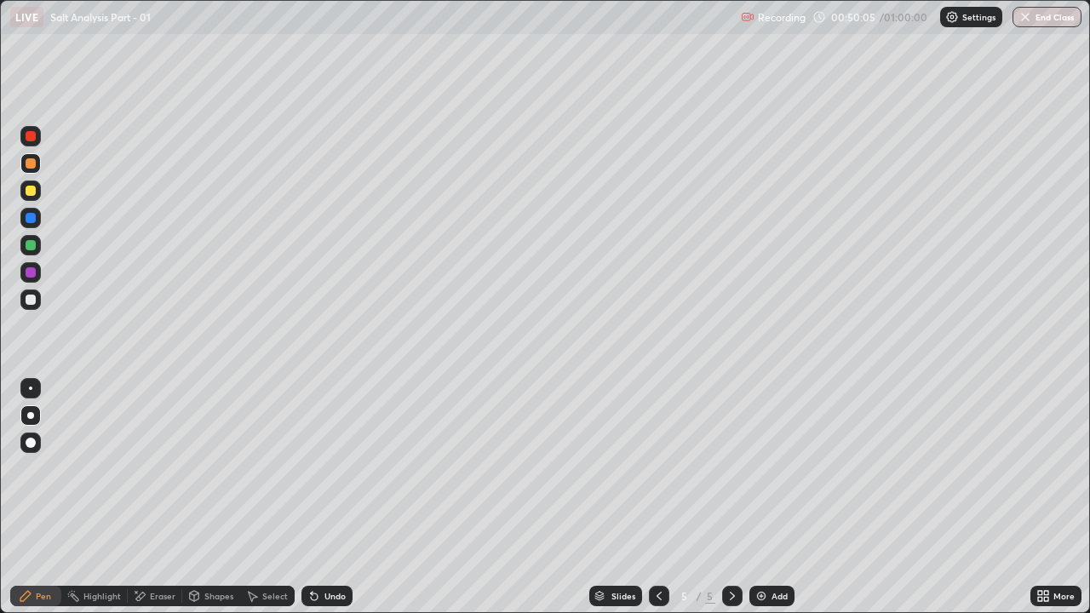
click at [336, 468] on div "Undo" at bounding box center [335, 596] width 21 height 9
click at [655, 468] on icon at bounding box center [659, 596] width 14 height 14
click at [729, 468] on icon at bounding box center [733, 596] width 14 height 14
click at [778, 468] on div "Add" at bounding box center [780, 596] width 16 height 9
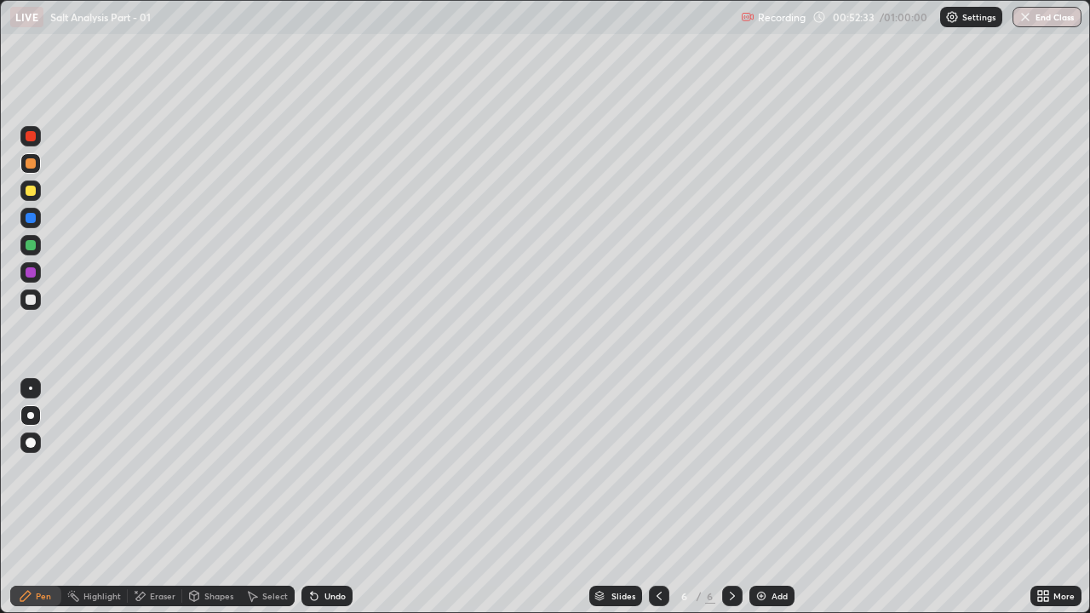
click at [325, 468] on div "Undo" at bounding box center [335, 596] width 21 height 9
click at [658, 468] on icon at bounding box center [659, 596] width 14 height 14
click at [766, 468] on img at bounding box center [762, 596] width 14 height 14
click at [726, 468] on icon at bounding box center [733, 596] width 14 height 14
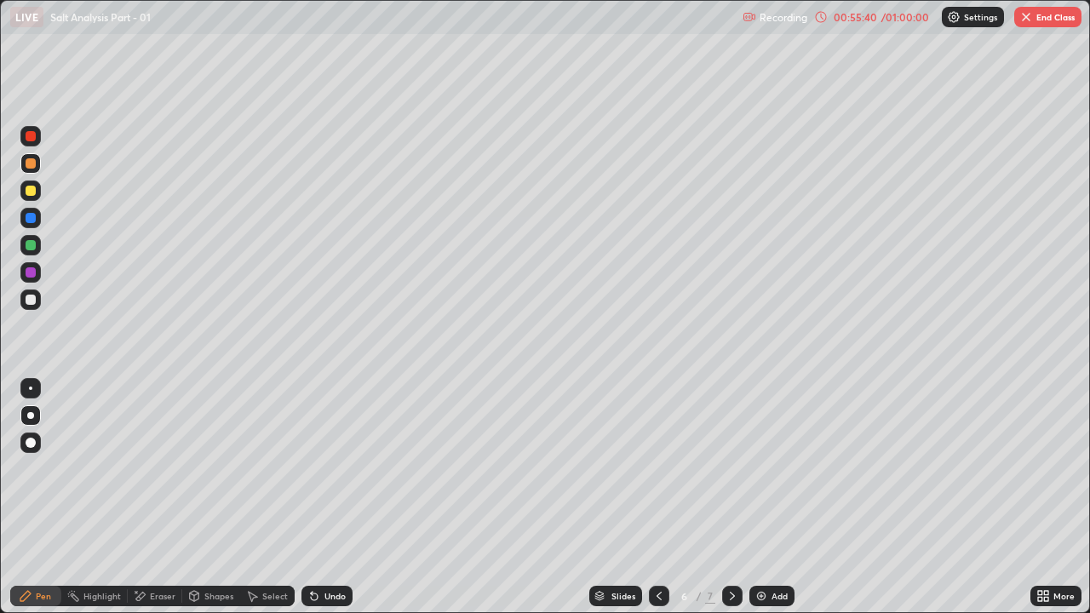
click at [731, 468] on icon at bounding box center [733, 596] width 14 height 14
click at [30, 279] on div at bounding box center [30, 272] width 20 height 20
click at [1054, 26] on button "End Class" at bounding box center [1047, 17] width 67 height 20
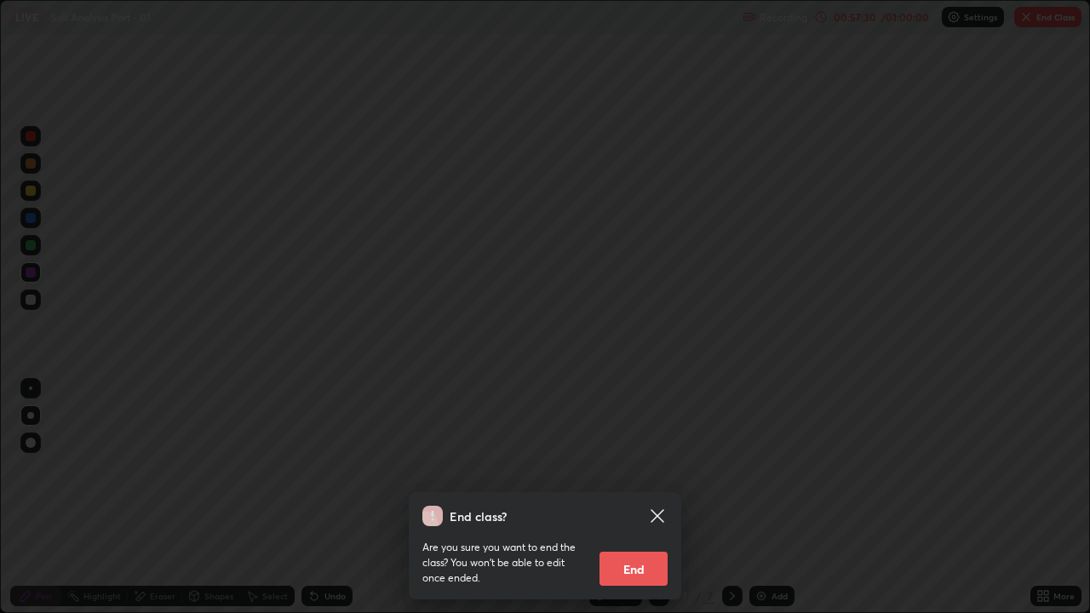
click at [654, 468] on button "End" at bounding box center [634, 569] width 68 height 34
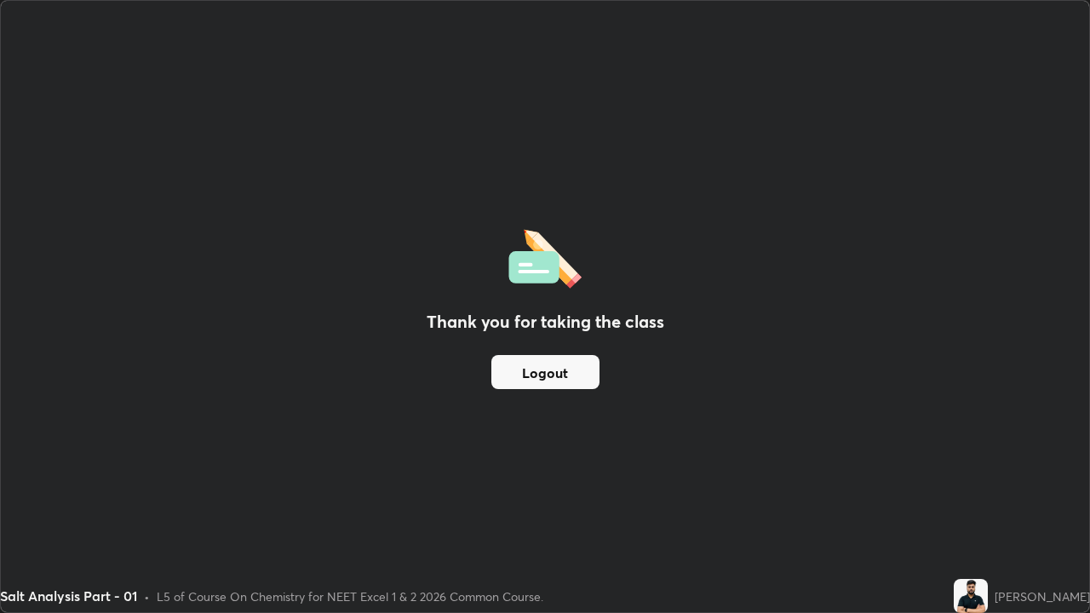
click at [549, 365] on button "Logout" at bounding box center [545, 372] width 108 height 34
click at [543, 359] on button "Logout" at bounding box center [545, 372] width 108 height 34
